Goal: Check status: Check status

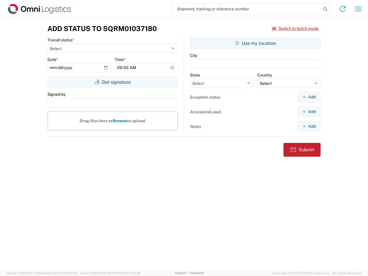
click at [247, 9] on input "search" at bounding box center [247, 8] width 149 height 11
click at [326, 9] on icon at bounding box center [326, 9] width 8 height 8
click at [343, 9] on icon at bounding box center [342, 8] width 9 height 9
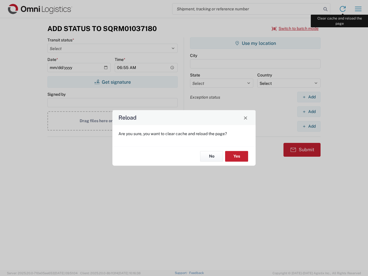
click at [358, 9] on div "Reload Are you sure, you want to clear cache and reload the page? No Yes" at bounding box center [184, 138] width 368 height 276
click at [295, 28] on div "Reload Are you sure, you want to clear cache and reload the page? No Yes" at bounding box center [184, 138] width 368 height 276
click at [112, 82] on div "Reload Are you sure, you want to clear cache and reload the page? No Yes" at bounding box center [184, 138] width 368 height 276
click at [255, 43] on div "Reload Are you sure, you want to clear cache and reload the page? No Yes" at bounding box center [184, 138] width 368 height 276
click at [309, 97] on div "Reload Are you sure, you want to clear cache and reload the page? No Yes" at bounding box center [184, 138] width 368 height 276
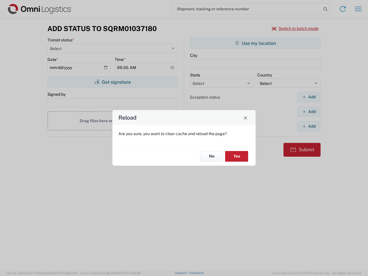
click at [309, 112] on div "Reload Are you sure, you want to clear cache and reload the page? No Yes" at bounding box center [184, 138] width 368 height 276
click at [309, 126] on div "Reload Are you sure, you want to clear cache and reload the page? No Yes" at bounding box center [184, 138] width 368 height 276
